Goal: Task Accomplishment & Management: Manage account settings

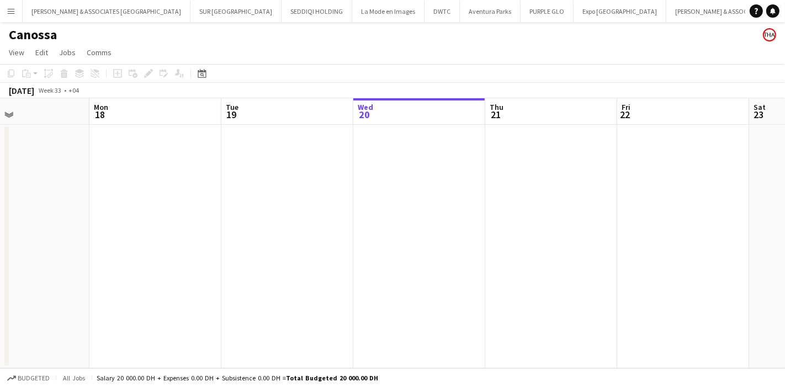
drag, startPoint x: 284, startPoint y: 218, endPoint x: 506, endPoint y: 213, distance: 222.6
click at [506, 213] on app-calendar-viewport "Fri 15 Sat 16 Sun 17 Mon 18 Tue 19 Wed 20 Thu 21 Fri 22 Sat 23 Sun 24 Mon 25" at bounding box center [392, 233] width 785 height 270
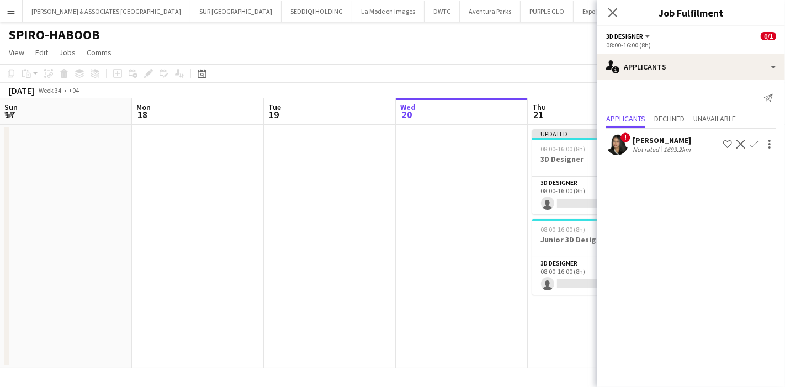
scroll to position [0, 263]
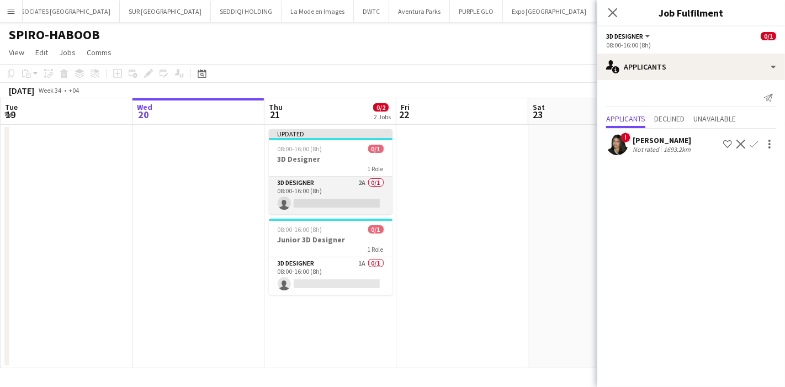
click at [360, 187] on app-card-role "3D Designer 2A 0/1 08:00-16:00 (8h) single-neutral-actions" at bounding box center [331, 196] width 124 height 38
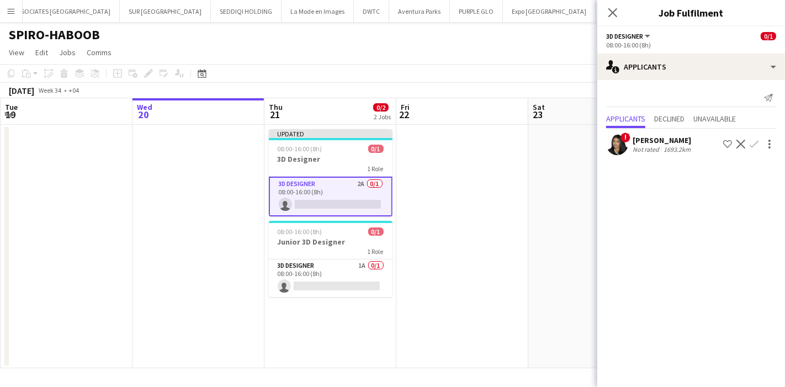
click at [344, 182] on app-card-role "3D Designer 2A 0/1 08:00-16:00 (8h) single-neutral-actions" at bounding box center [331, 197] width 124 height 40
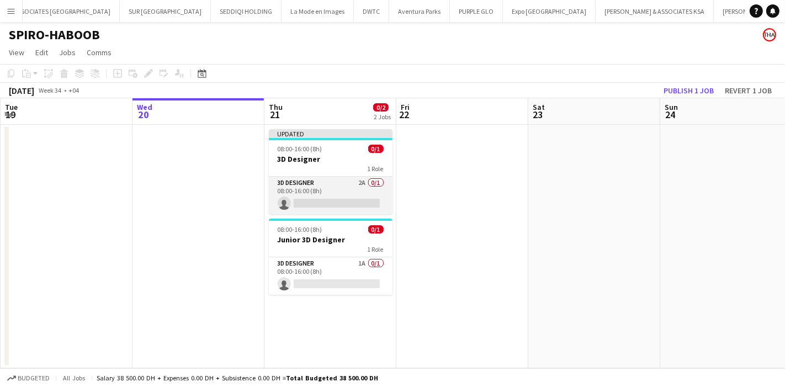
click at [344, 182] on app-card-role "3D Designer 2A 0/1 08:00-16:00 (8h) single-neutral-actions" at bounding box center [331, 196] width 124 height 38
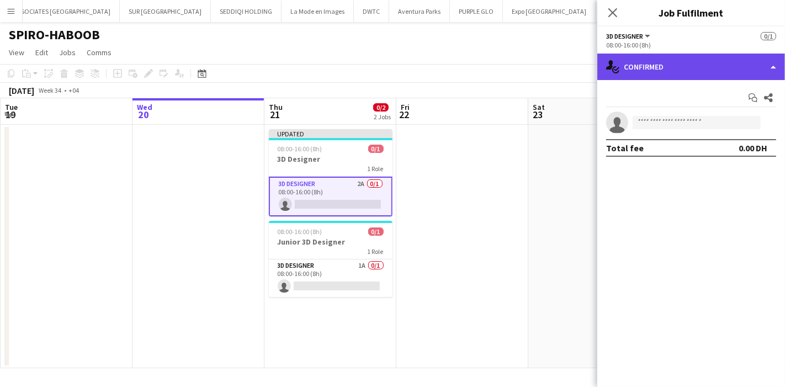
click at [657, 65] on div "single-neutral-actions-check-2 Confirmed" at bounding box center [691, 67] width 188 height 27
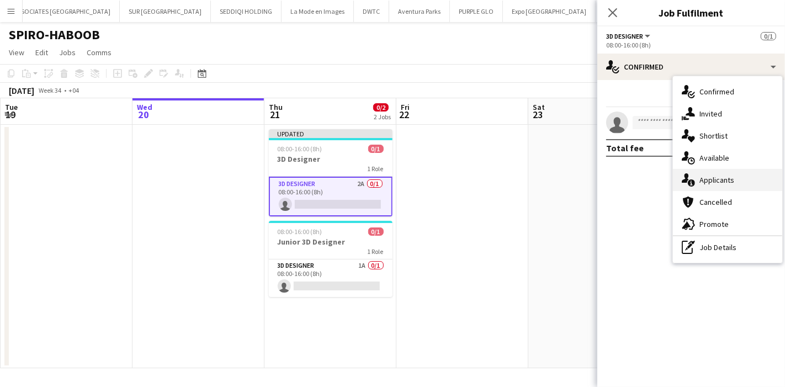
click at [719, 181] on div "single-neutral-actions-information Applicants" at bounding box center [727, 180] width 109 height 22
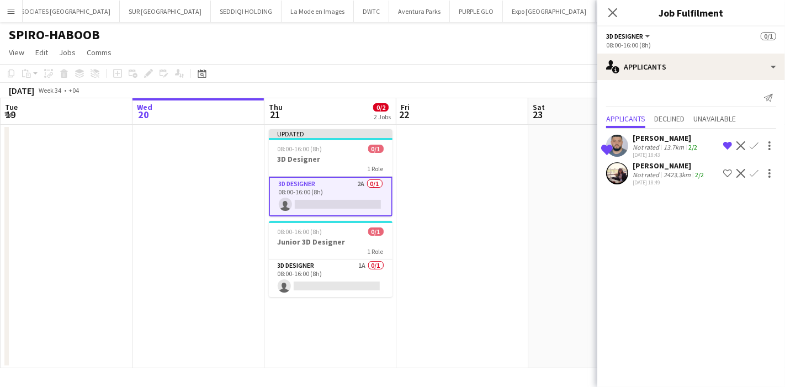
click at [630, 176] on div "Rabab Othman Not rated 2423.3km 2/2 19-08-2025 18:49 Shortlist crew Decline Con…" at bounding box center [691, 173] width 188 height 25
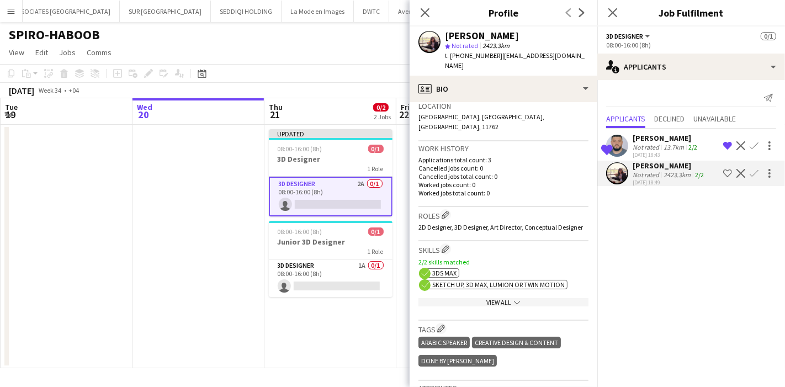
scroll to position [245, 0]
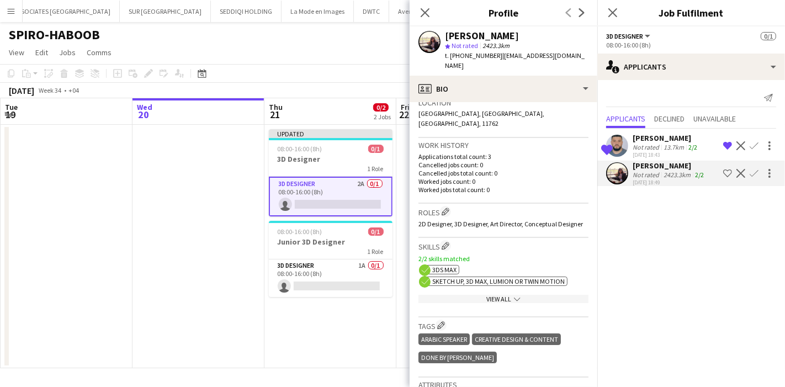
click at [514, 296] on icon "chevron-down" at bounding box center [517, 299] width 7 height 7
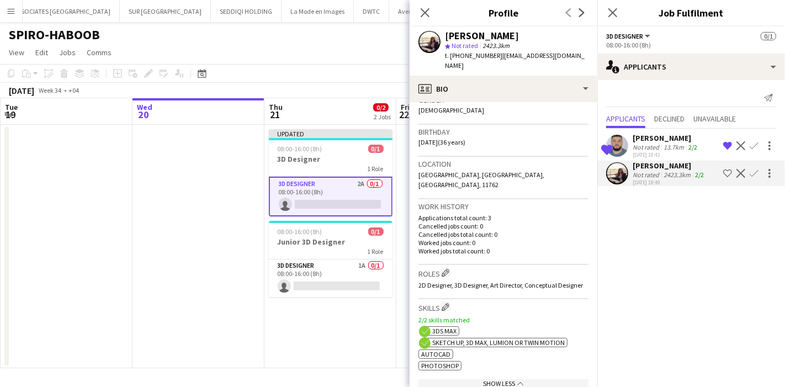
scroll to position [0, 0]
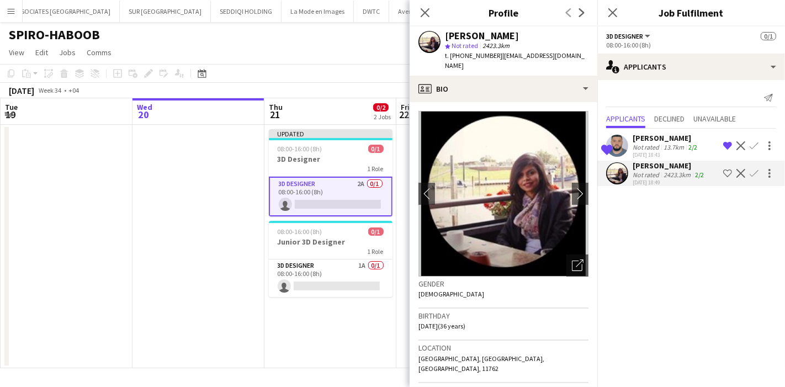
click at [623, 138] on app-user-avatar at bounding box center [617, 146] width 22 height 22
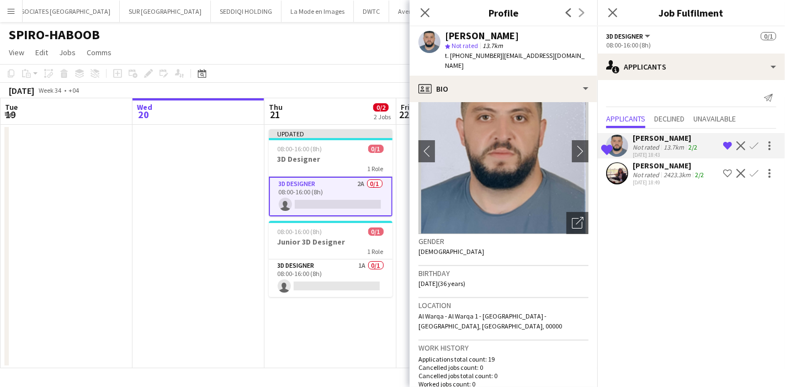
scroll to position [61, 0]
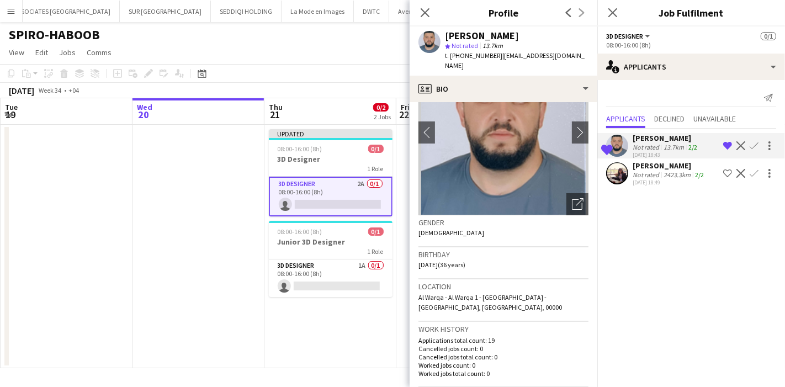
click at [422, 2] on div "Close pop-in" at bounding box center [425, 12] width 31 height 25
click at [424, 17] on icon "Close pop-in" at bounding box center [425, 12] width 10 height 10
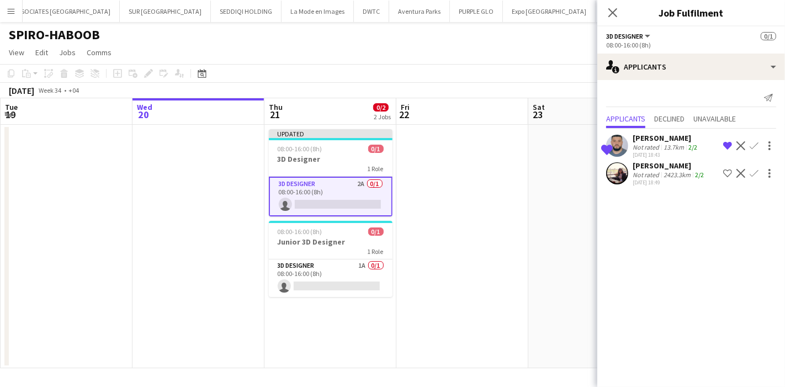
click at [616, 16] on icon "Close pop-in" at bounding box center [613, 12] width 9 height 9
